Goal: Obtain resource: Download file/media

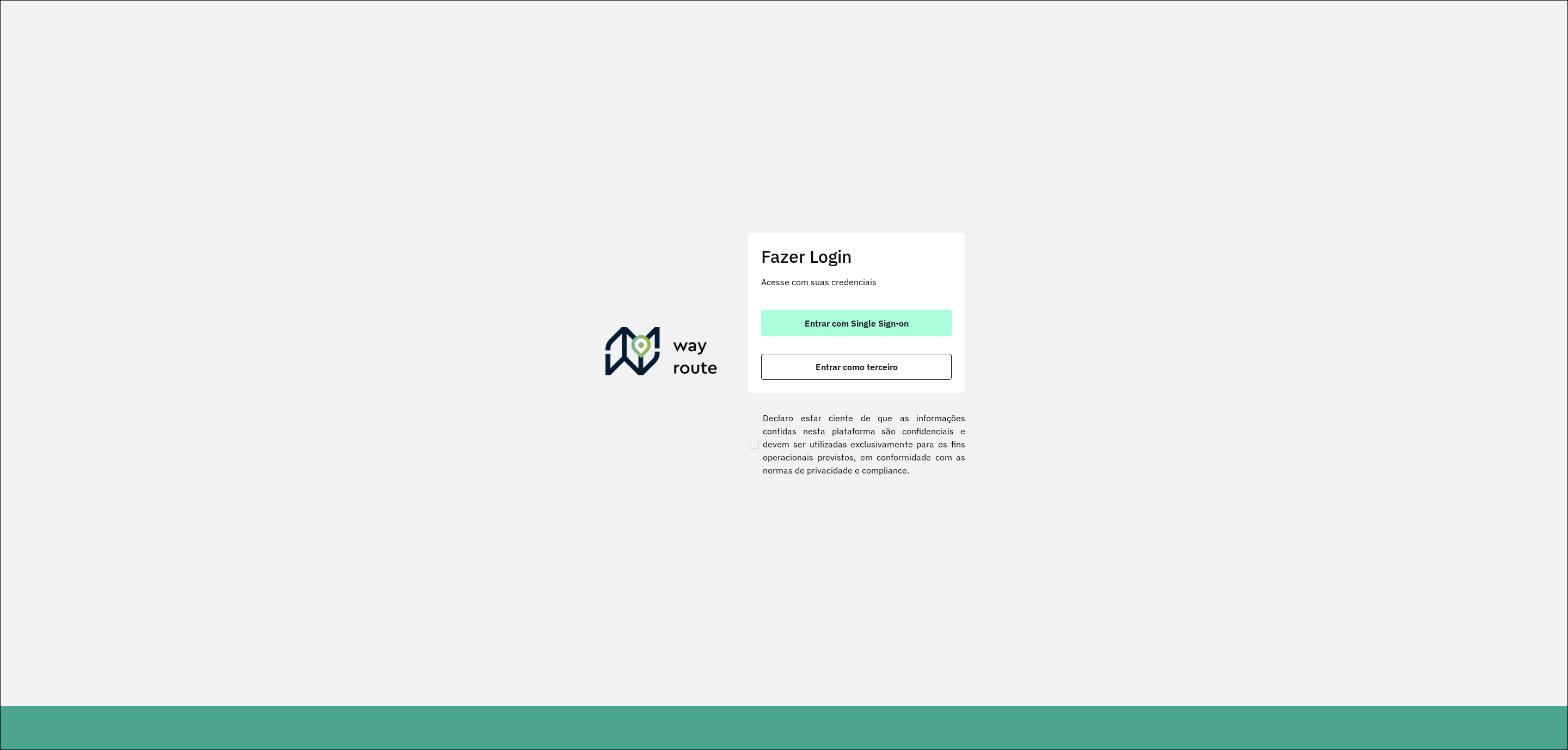
click at [819, 320] on span "Entrar com Single Sign-on" at bounding box center [857, 323] width 104 height 9
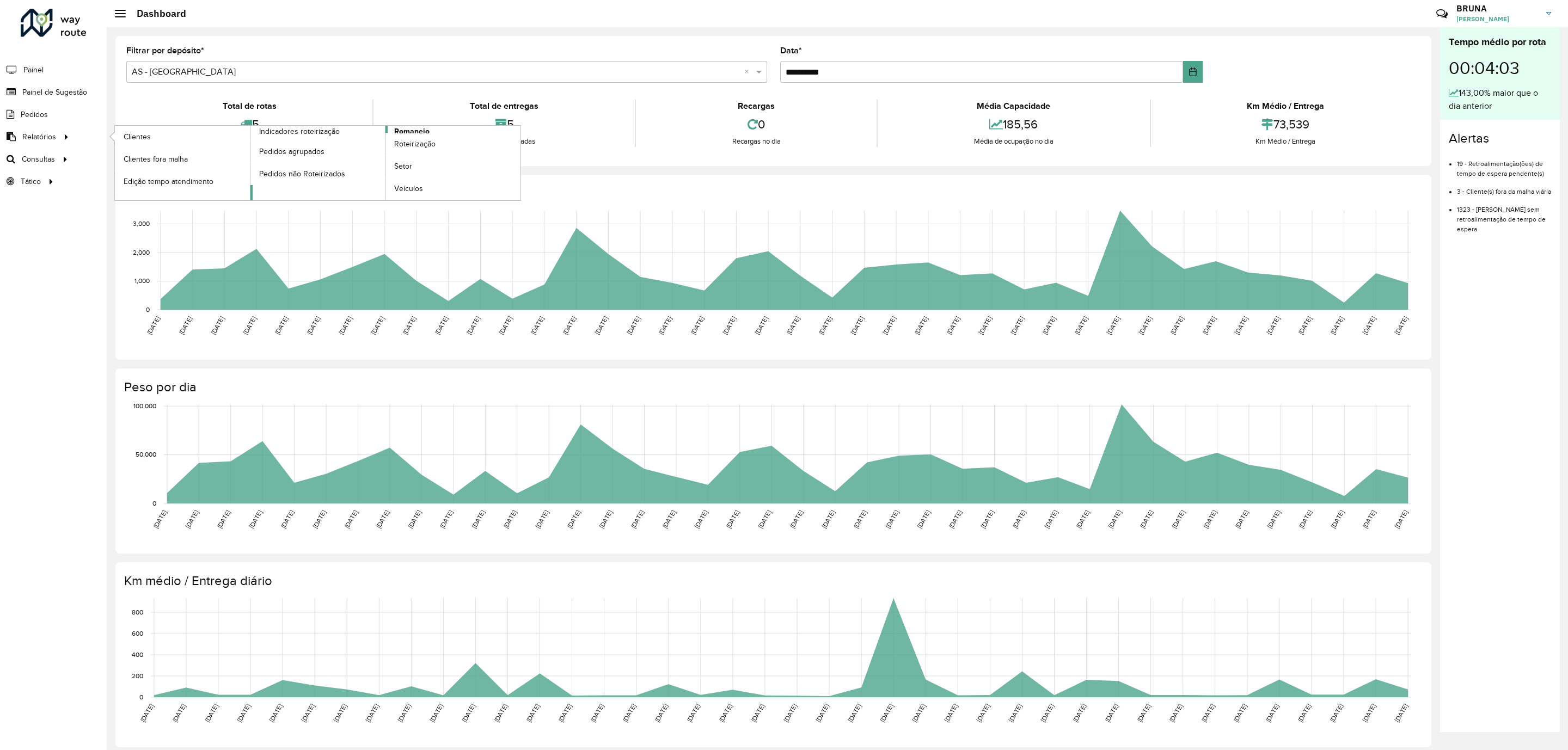
click at [419, 127] on span "Romaneio" at bounding box center [412, 131] width 36 height 12
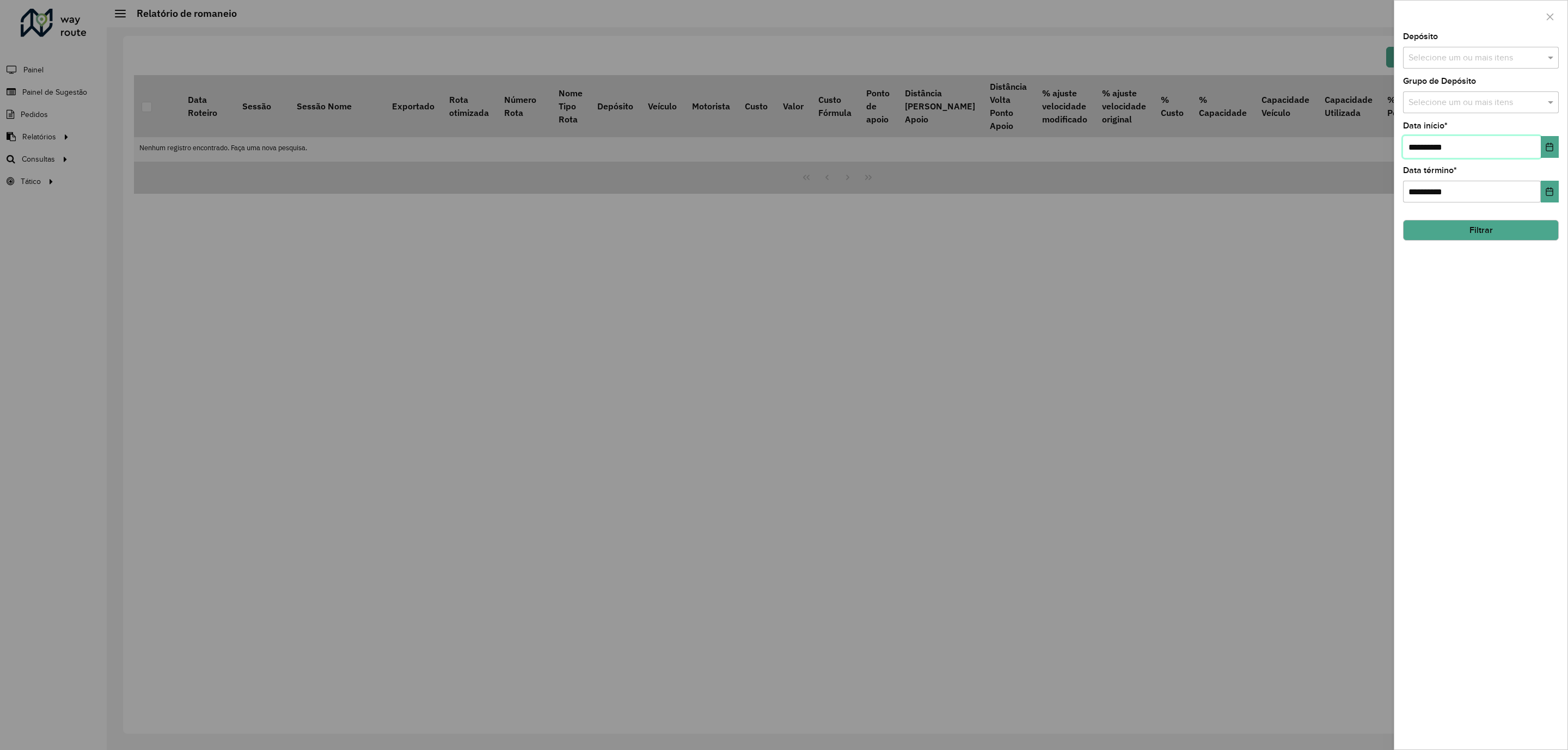
click at [1456, 151] on input "**********" at bounding box center [1471, 147] width 137 height 22
click at [1547, 147] on icon "Choose Date" at bounding box center [1550, 147] width 7 height 9
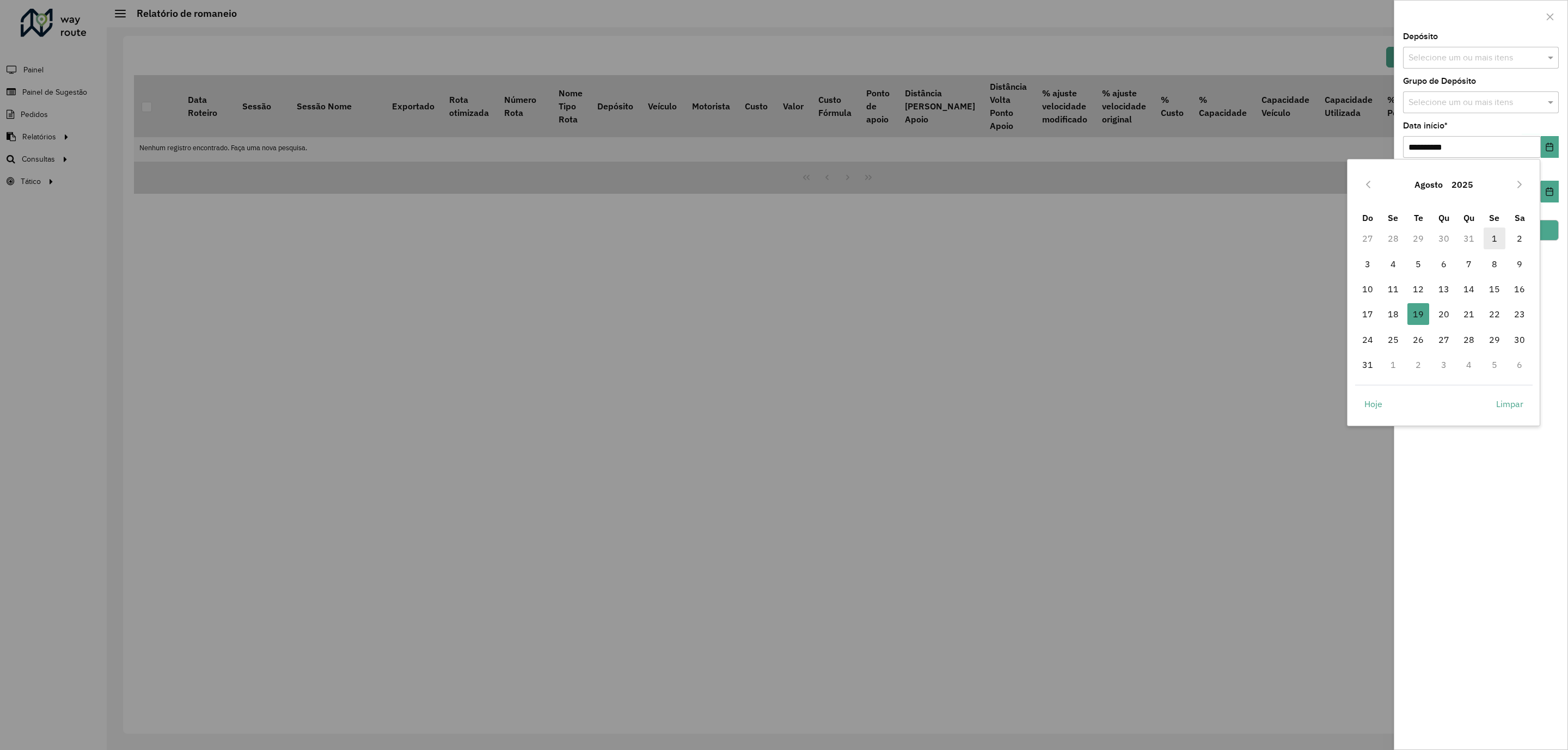
click at [1495, 238] on span "1" at bounding box center [1494, 238] width 22 height 22
type input "**********"
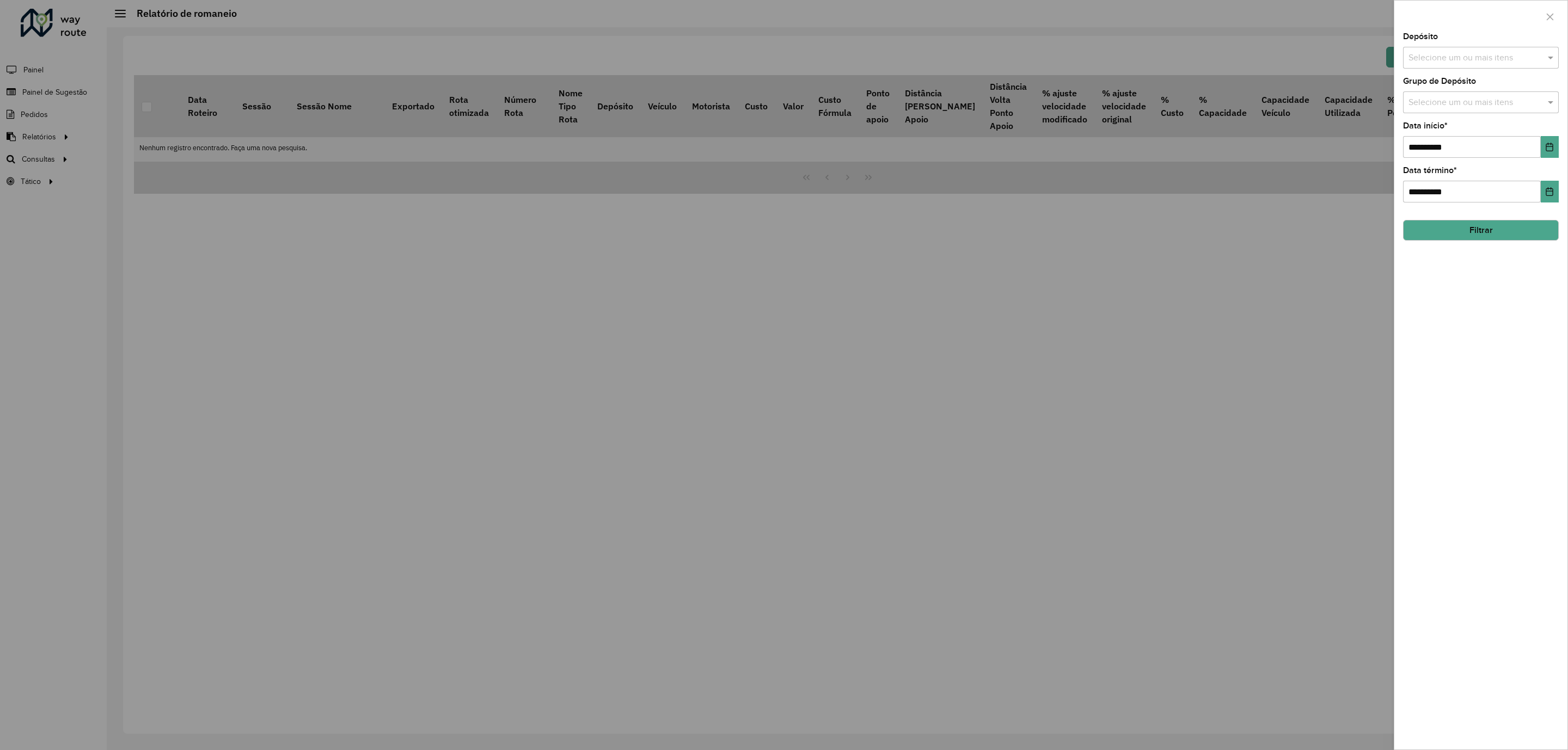
click at [1494, 236] on button "Filtrar" at bounding box center [1481, 230] width 156 height 21
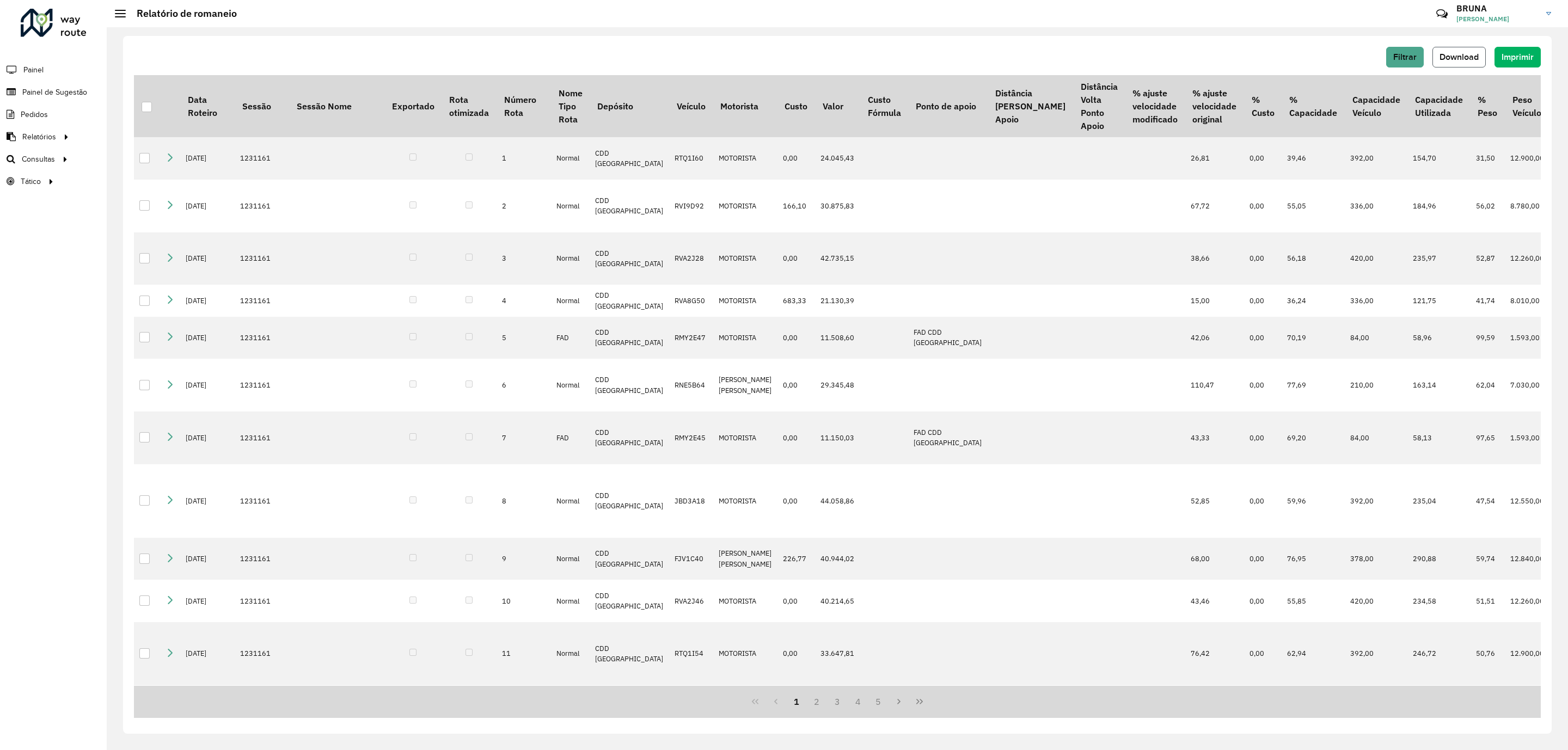
click at [1464, 59] on span "Download" at bounding box center [1459, 56] width 39 height 9
click at [51, 137] on span "Relatórios" at bounding box center [40, 137] width 36 height 12
click at [175, 137] on link "Clientes" at bounding box center [182, 137] width 135 height 22
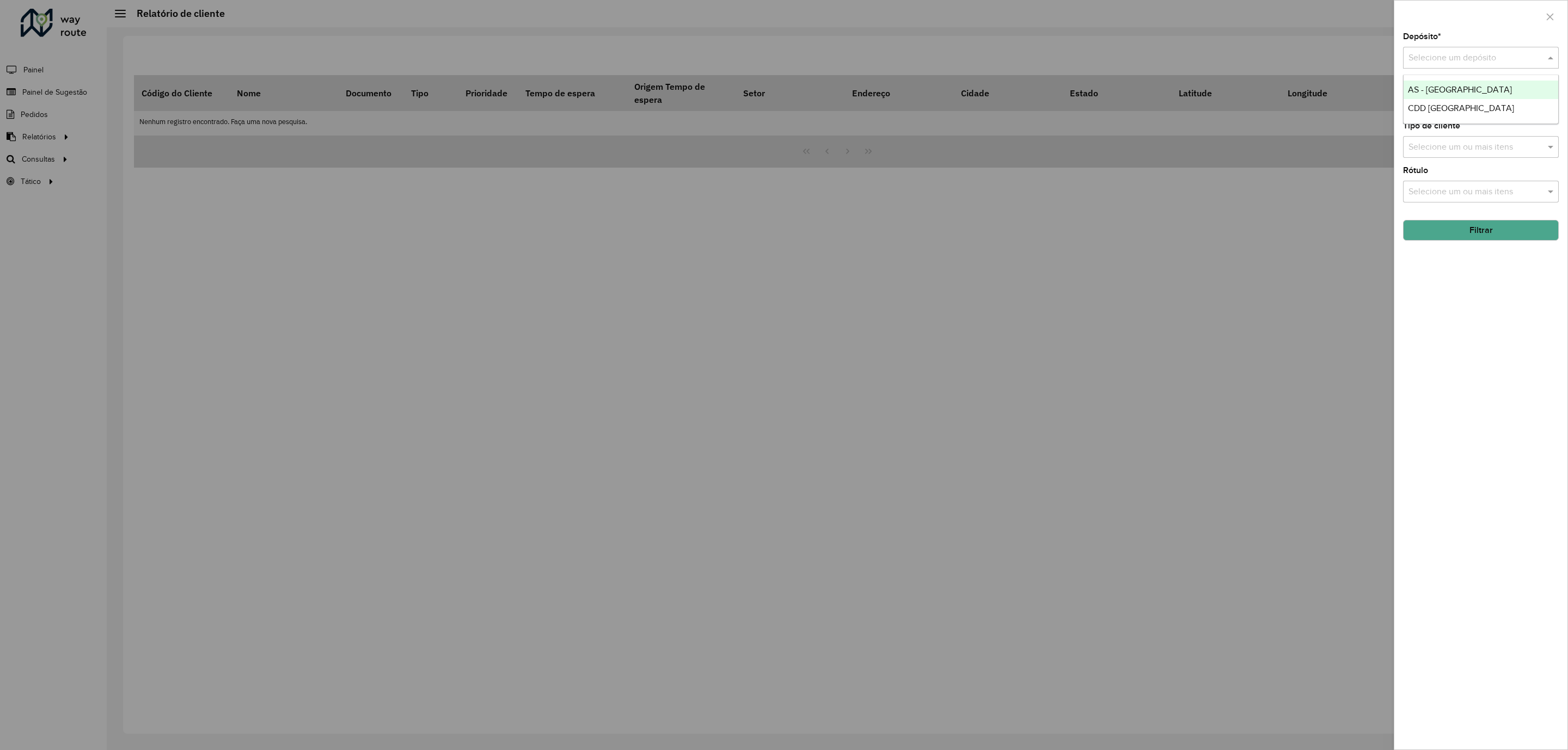
click at [1511, 57] on input "text" at bounding box center [1470, 58] width 123 height 13
click at [1511, 99] on div "CDD [GEOGRAPHIC_DATA]" at bounding box center [1480, 108] width 154 height 18
click at [1508, 106] on input "text" at bounding box center [1475, 103] width 139 height 13
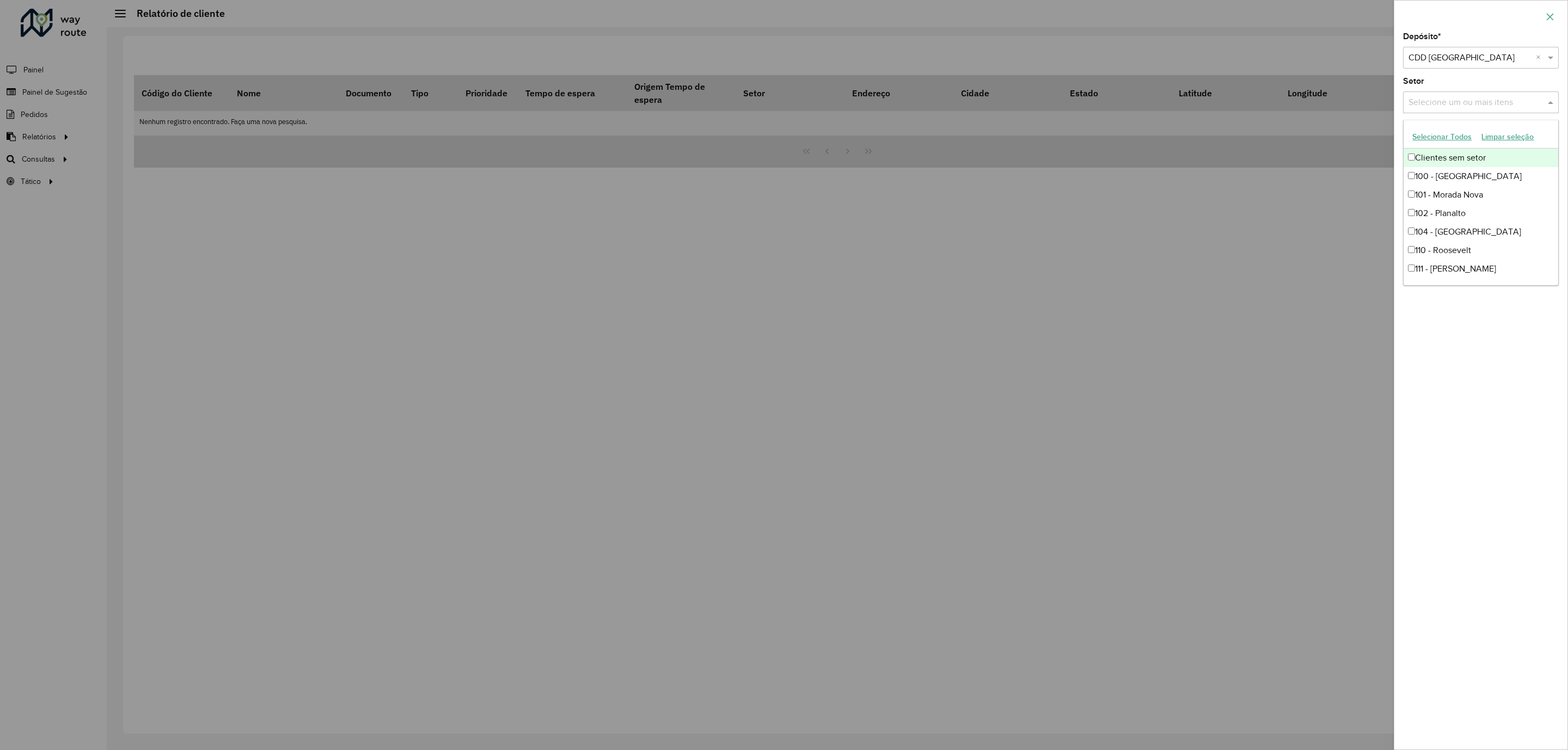
click at [1547, 18] on icon "button" at bounding box center [1550, 17] width 9 height 9
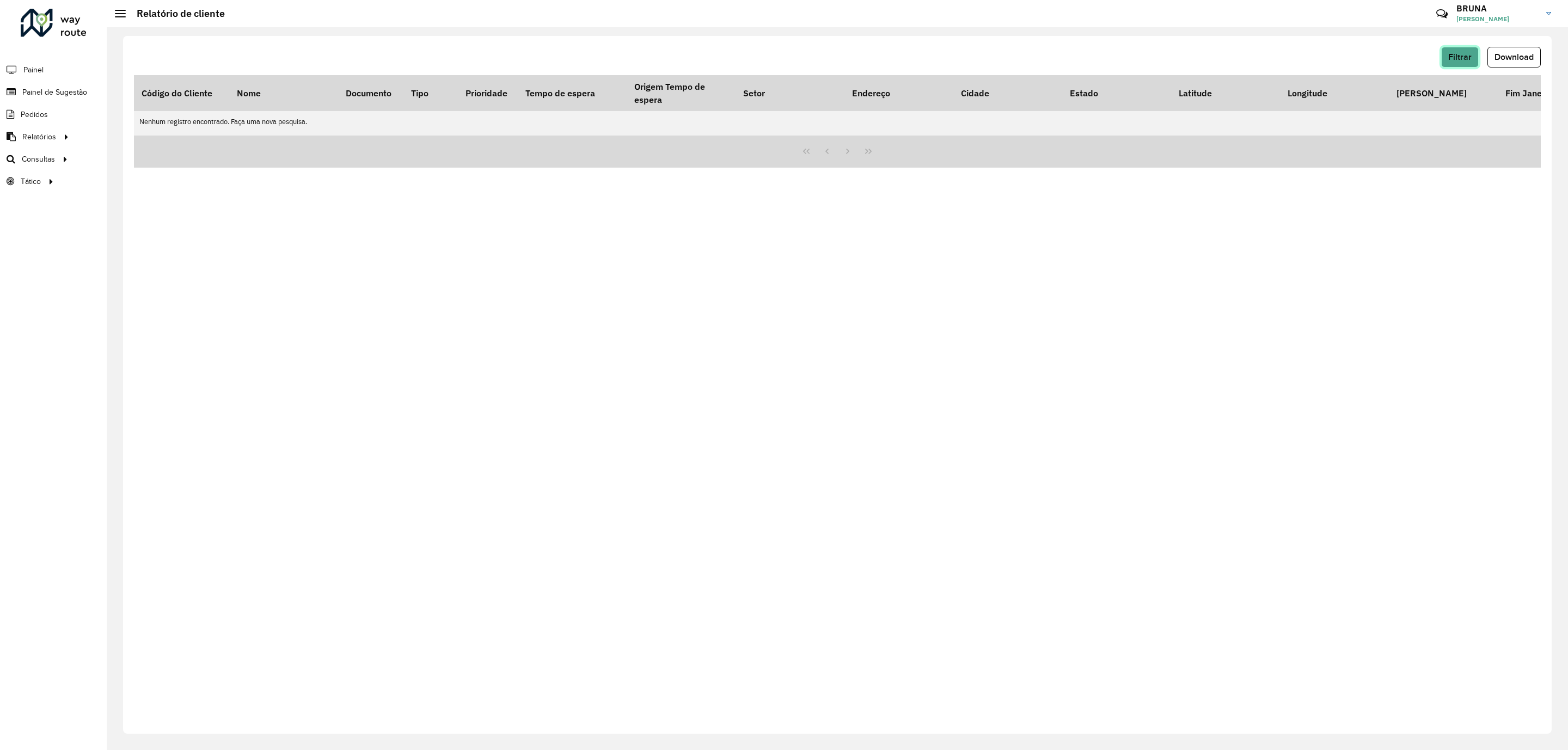
click at [1470, 54] on span "Filtrar" at bounding box center [1460, 56] width 24 height 9
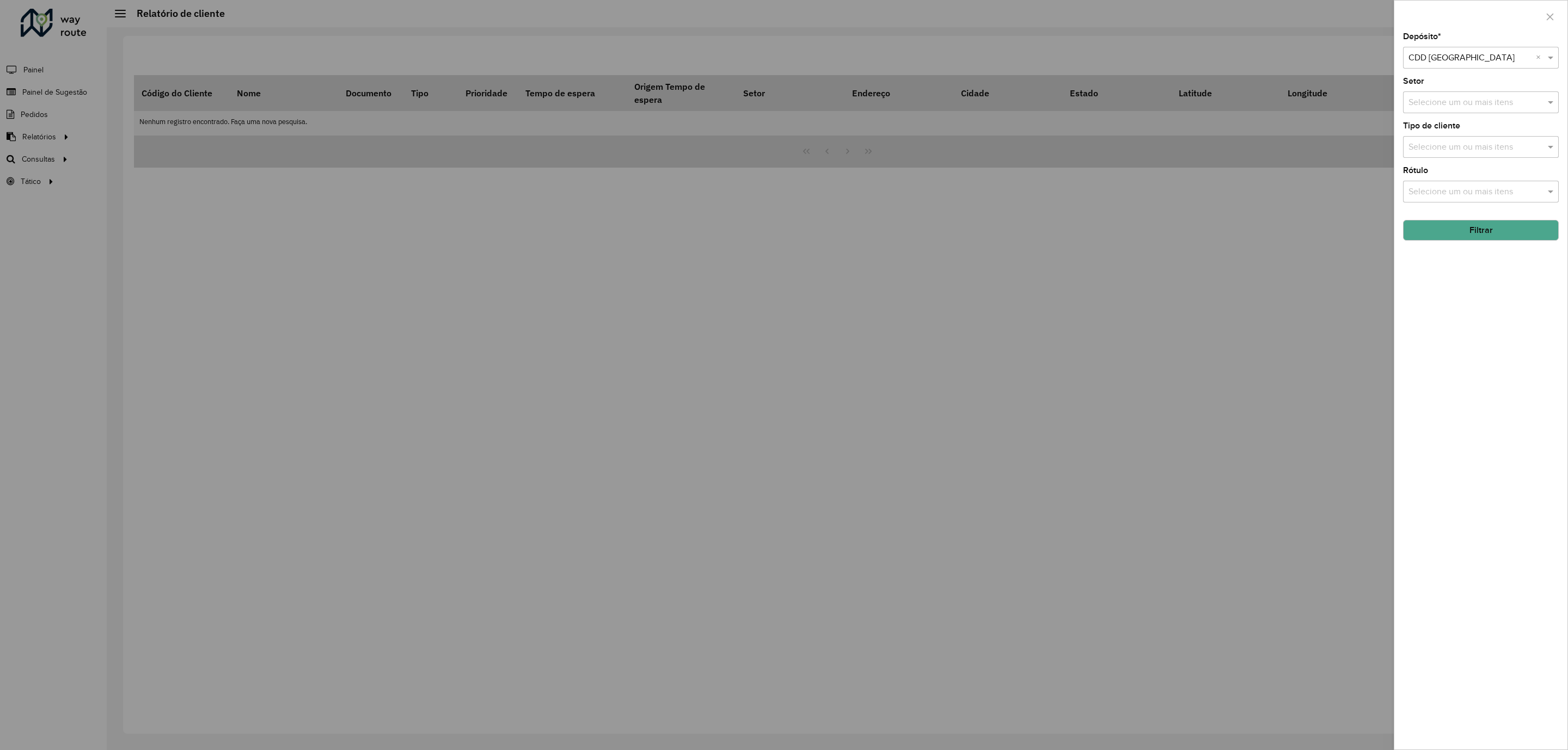
click at [1477, 230] on button "Filtrar" at bounding box center [1481, 230] width 156 height 21
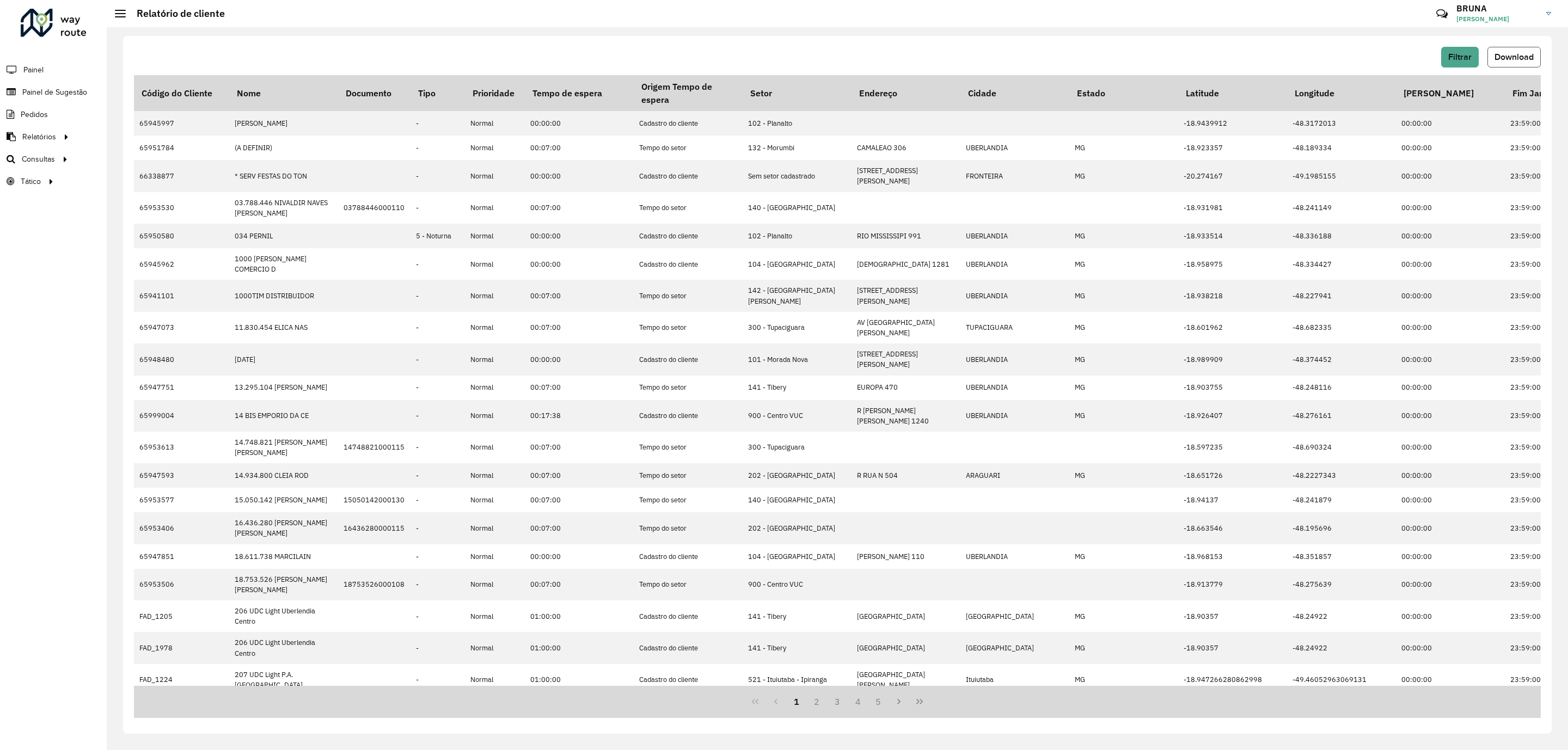
click at [1518, 56] on span "Download" at bounding box center [1513, 56] width 39 height 9
click at [567, 691] on div "1 2 3 4 5" at bounding box center [837, 701] width 1407 height 32
click at [36, 96] on span "Painel de Sugestão" at bounding box center [56, 92] width 68 height 12
